Goal: Information Seeking & Learning: Learn about a topic

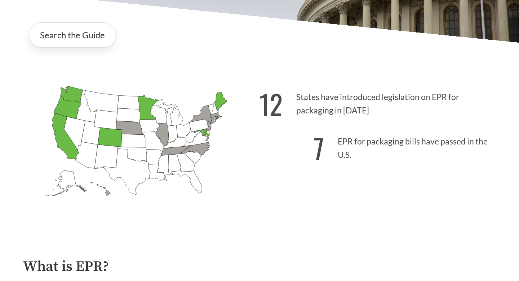
scroll to position [140, 0]
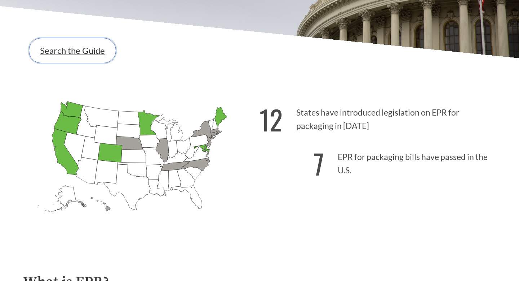
click at [67, 58] on link "Search the Guide" at bounding box center [72, 50] width 87 height 25
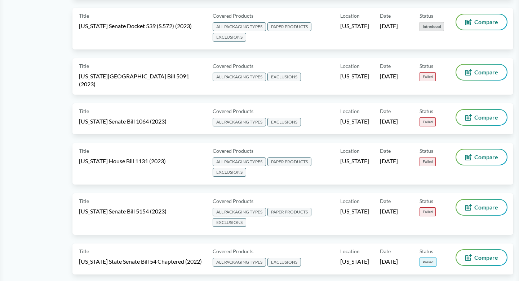
scroll to position [2751, 0]
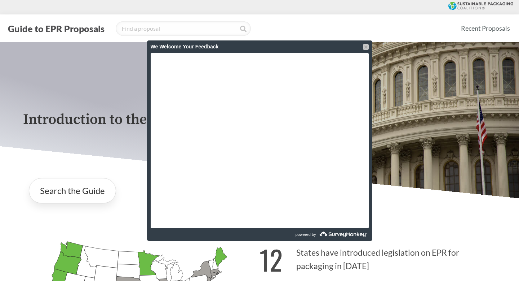
click at [363, 45] on div at bounding box center [366, 47] width 6 height 6
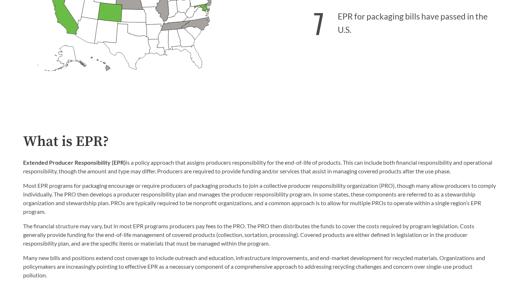
scroll to position [281, 0]
drag, startPoint x: 295, startPoint y: 186, endPoint x: 344, endPoint y: 186, distance: 49.1
click at [344, 186] on p "Most EPR programs for packaging encourage or require producers of packaging pro…" at bounding box center [259, 198] width 473 height 35
drag, startPoint x: 294, startPoint y: 185, endPoint x: 400, endPoint y: 184, distance: 106.4
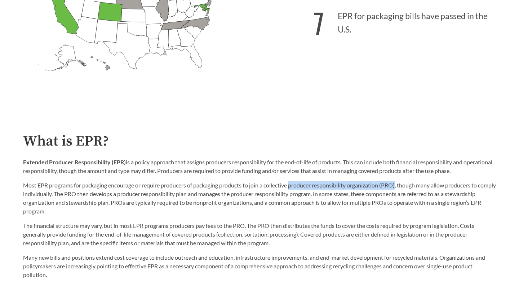
click at [400, 184] on p "Most EPR programs for packaging encourage or require producers of packaging pro…" at bounding box center [259, 198] width 473 height 35
copy p "producer responsibility organization (PRO)"
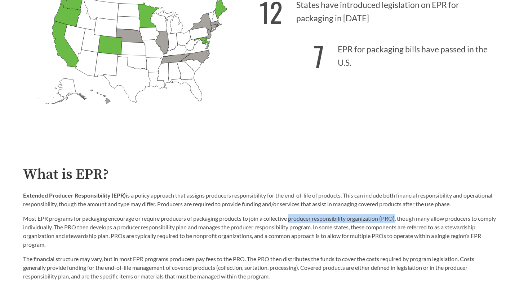
scroll to position [0, 0]
